Goal: Task Accomplishment & Management: Manage account settings

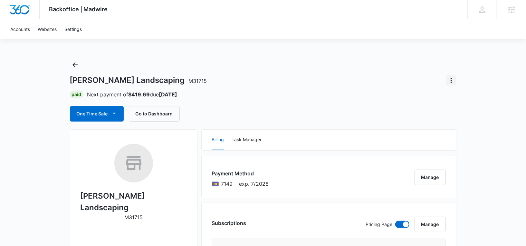
click at [450, 81] on icon "Actions" at bounding box center [451, 80] width 8 height 8
click at [456, 101] on button "Close Account" at bounding box center [472, 98] width 53 height 10
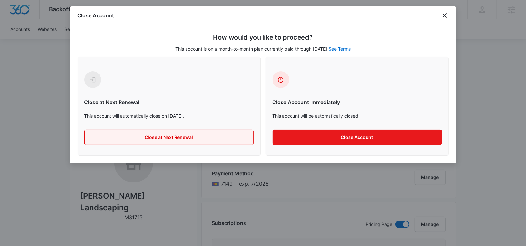
click at [206, 136] on button "Close at Next Renewal" at bounding box center [168, 136] width 169 height 15
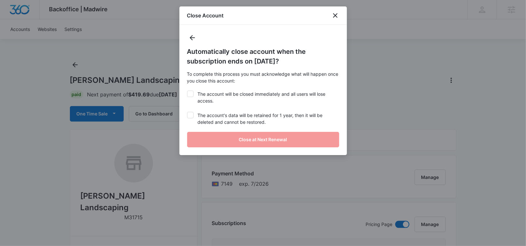
click at [209, 92] on label "The account will be closed immediately and all users will lose access." at bounding box center [263, 98] width 152 height 14
click at [187, 91] on input "The account will be closed immediately and all users will lose access." at bounding box center [187, 91] width 0 height 0
checkbox input "true"
click at [209, 124] on label "The account's data will be retained for 1 year, then it will be deleted and can…" at bounding box center [263, 119] width 152 height 14
click at [187, 112] on input "The account's data will be retained for 1 year, then it will be deleted and can…" at bounding box center [187, 112] width 0 height 0
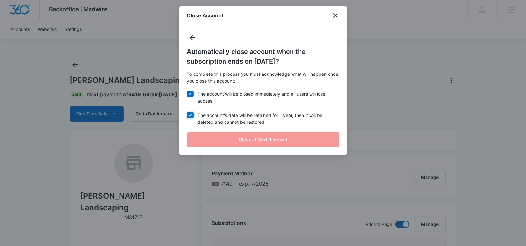
checkbox input "true"
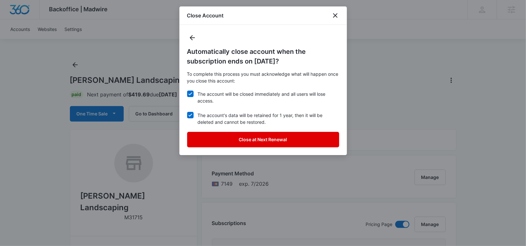
click at [222, 136] on button "Close at Next Renewal" at bounding box center [263, 139] width 152 height 15
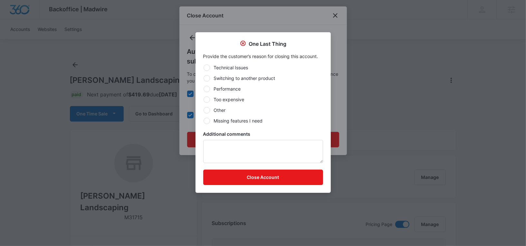
click at [217, 110] on label "Other" at bounding box center [263, 110] width 120 height 7
click at [204, 110] on input "Other" at bounding box center [203, 110] width 0 height 0
radio input "true"
click at [224, 79] on label "Switching to another product" at bounding box center [263, 78] width 120 height 7
click at [204, 78] on input "Switching to another product" at bounding box center [203, 78] width 0 height 0
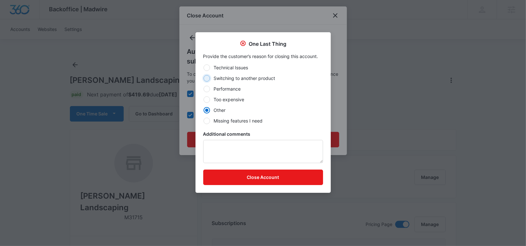
radio input "true"
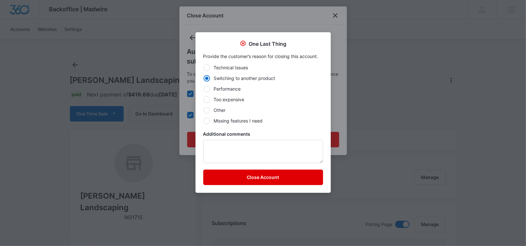
click at [243, 176] on button "Close Account" at bounding box center [263, 176] width 120 height 15
